Goal: Information Seeking & Learning: Learn about a topic

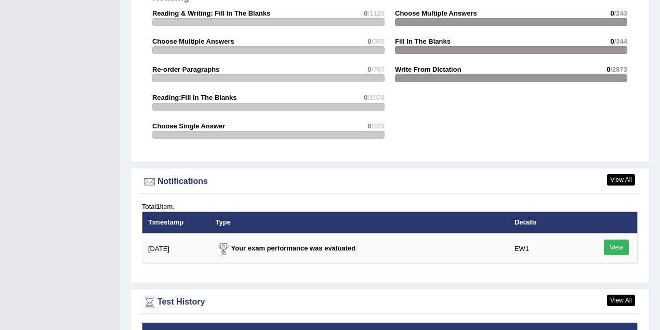
scroll to position [1190, 0]
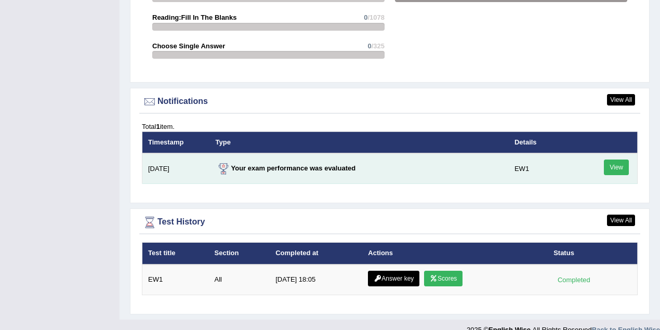
click at [617, 160] on link "View" at bounding box center [616, 168] width 25 height 16
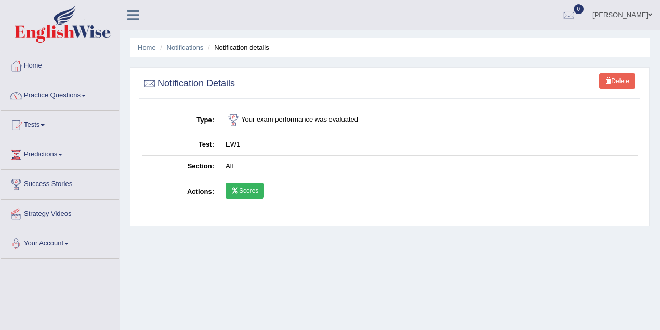
click at [249, 190] on link "Scores" at bounding box center [245, 191] width 38 height 16
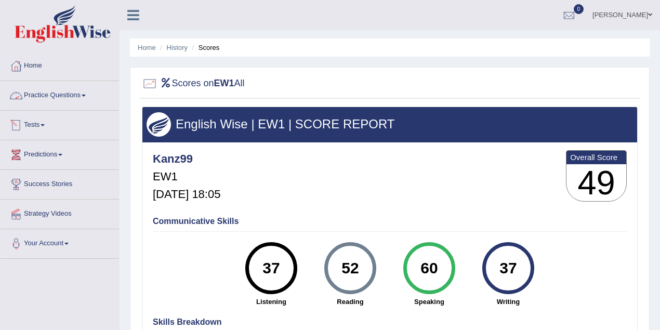
click at [79, 97] on link "Practice Questions" at bounding box center [60, 94] width 119 height 26
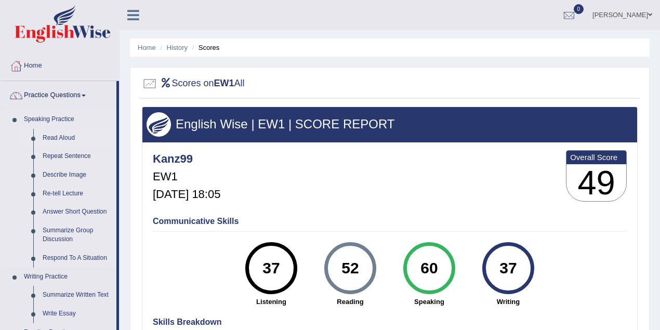
click at [67, 138] on link "Read Aloud" at bounding box center [77, 138] width 79 height 19
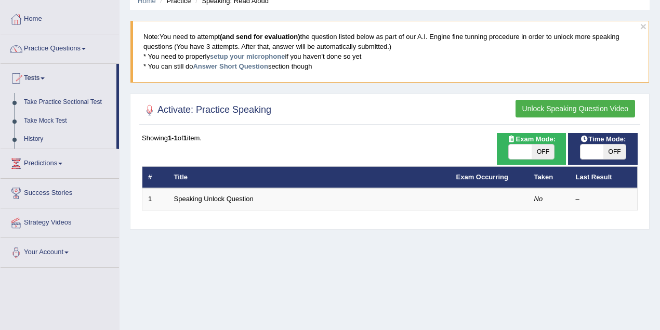
scroll to position [69, 0]
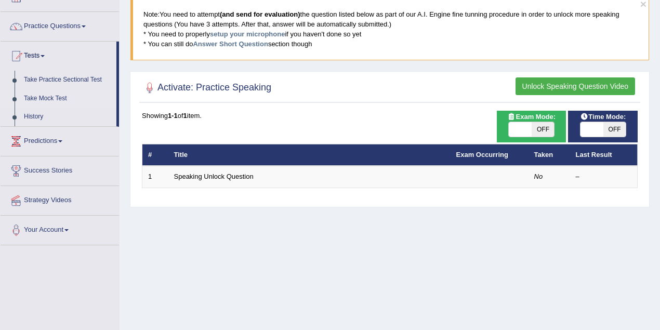
click at [42, 96] on link "Take Mock Test" at bounding box center [67, 98] width 97 height 19
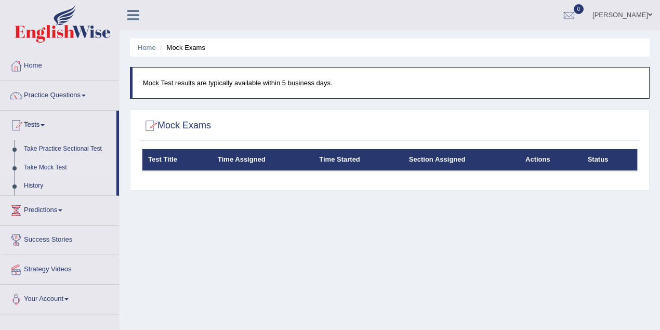
click at [56, 166] on link "Take Mock Test" at bounding box center [67, 168] width 97 height 19
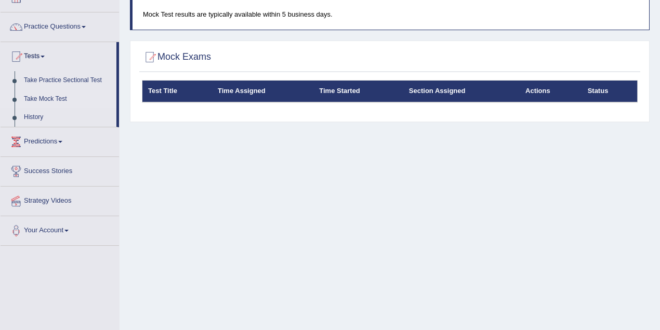
scroll to position [69, 0]
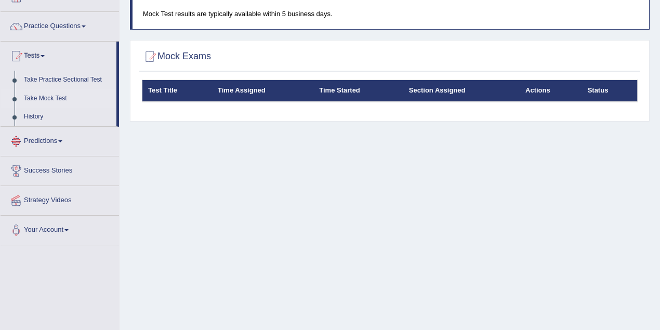
click at [52, 141] on link "Predictions" at bounding box center [60, 140] width 119 height 26
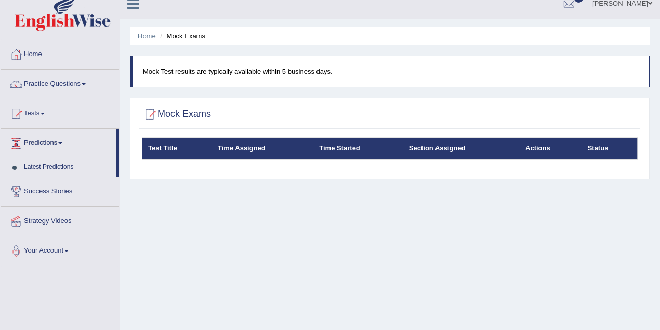
scroll to position [0, 0]
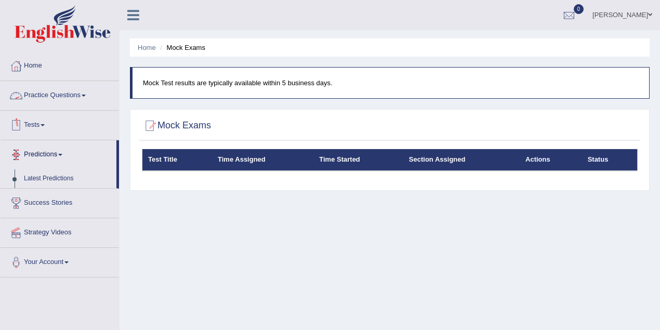
click at [51, 96] on link "Practice Questions" at bounding box center [60, 94] width 119 height 26
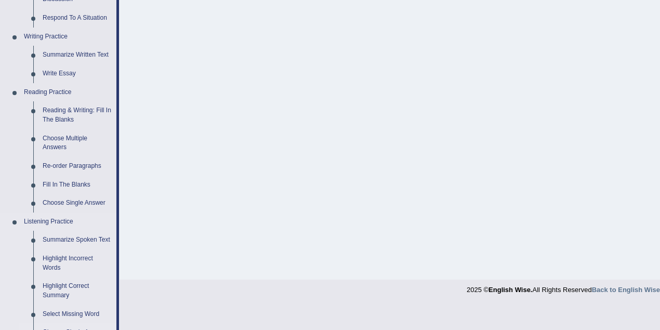
scroll to position [67, 0]
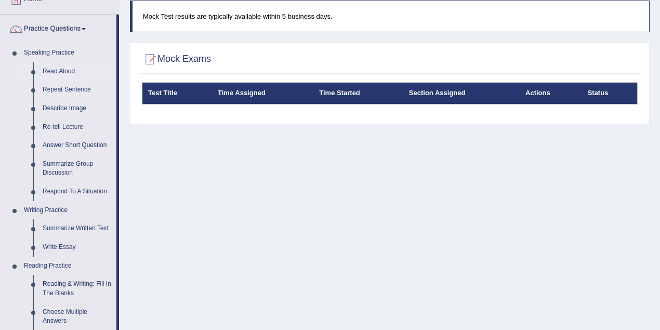
click at [61, 70] on link "Read Aloud" at bounding box center [77, 71] width 79 height 19
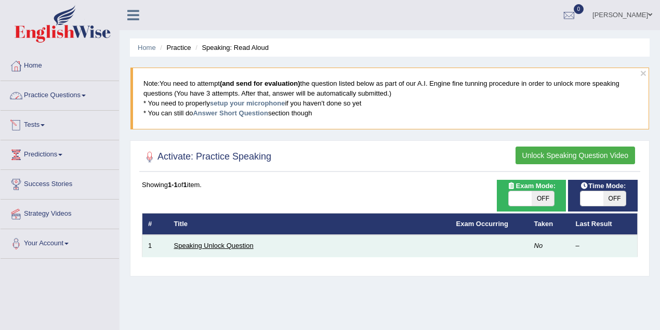
click at [202, 242] on link "Speaking Unlock Question" at bounding box center [214, 246] width 80 height 8
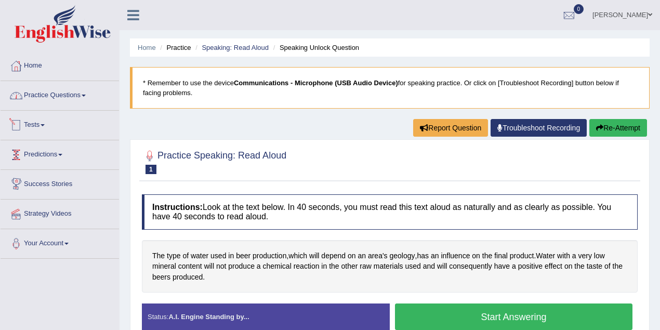
click at [72, 102] on link "Practice Questions" at bounding box center [60, 94] width 119 height 26
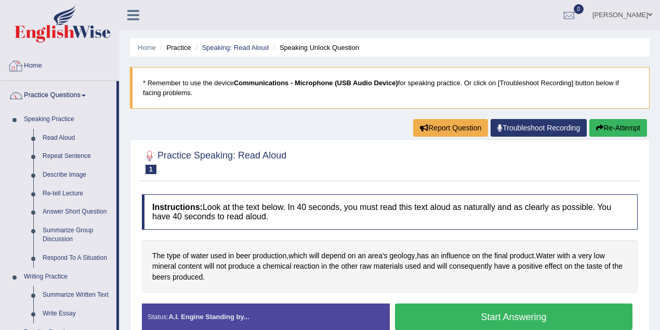
click at [31, 68] on link "Home" at bounding box center [60, 64] width 119 height 26
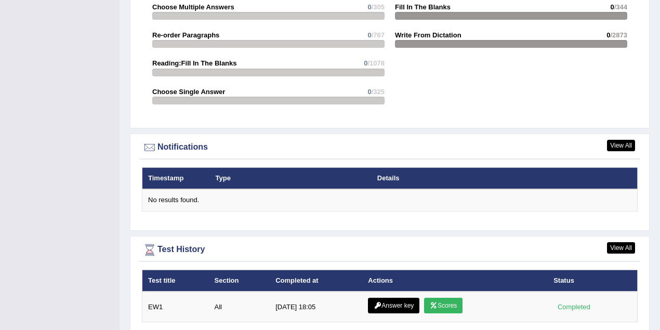
scroll to position [1171, 0]
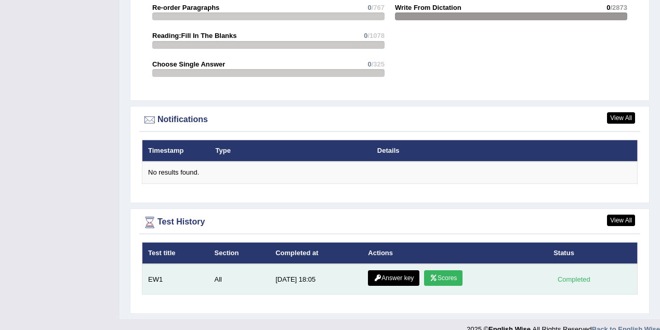
click at [438, 270] on link "Scores" at bounding box center [443, 278] width 38 height 16
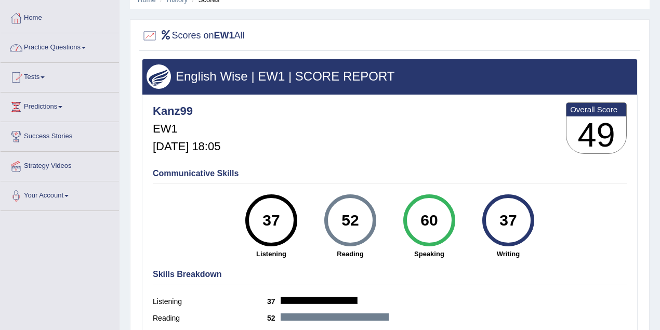
scroll to position [138, 0]
